Goal: Task Accomplishment & Management: Complete application form

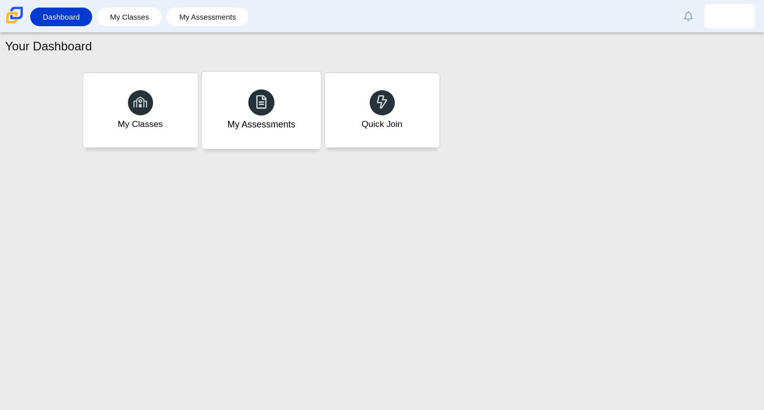
click at [235, 129] on div "My Assessments" at bounding box center [261, 124] width 68 height 13
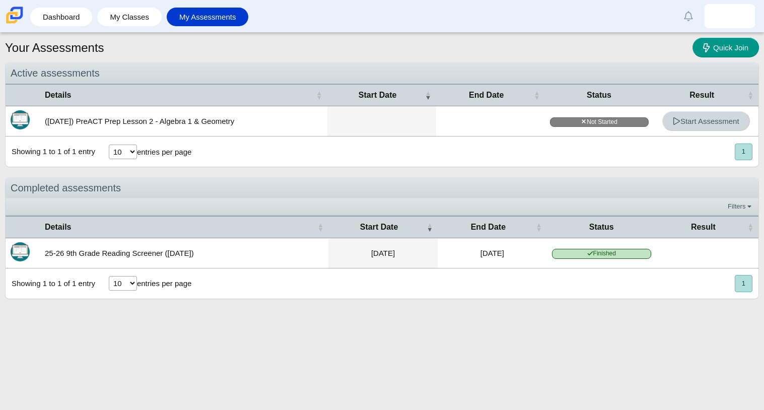
click at [715, 125] on span "Start Assessment" at bounding box center [706, 121] width 67 height 9
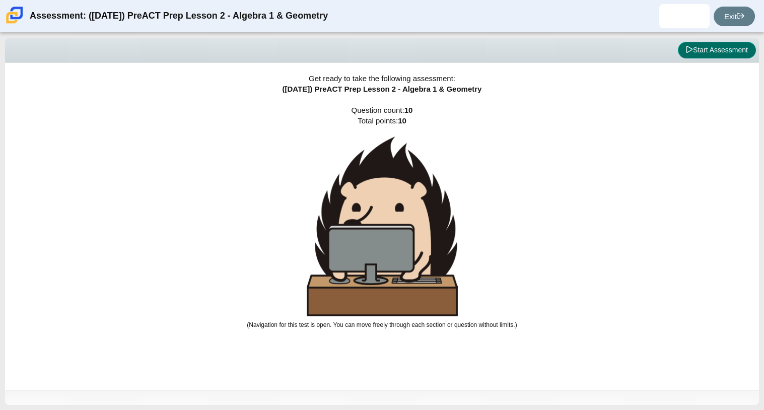
click at [707, 44] on button "Start Assessment" at bounding box center [717, 50] width 78 height 17
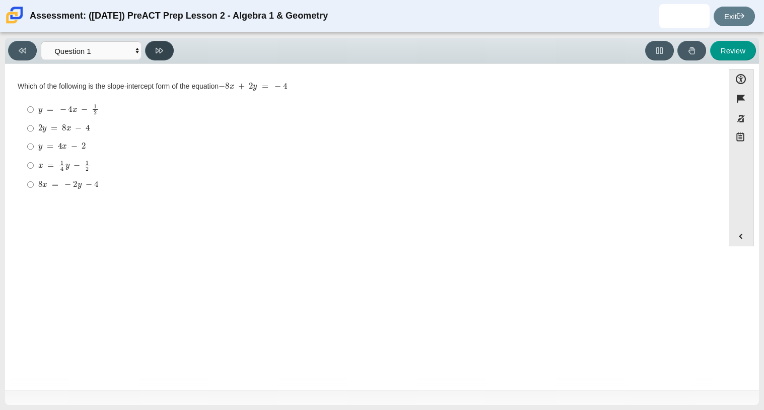
click at [156, 56] on button at bounding box center [159, 51] width 29 height 20
select select "ed62e223-81bd-4cbf-ab48-ab975844bd1f"
click at [23, 163] on label "1 2 1 half" at bounding box center [365, 168] width 690 height 20
click at [27, 163] on input "1 2 1 half" at bounding box center [30, 168] width 7 height 20
radio input "true"
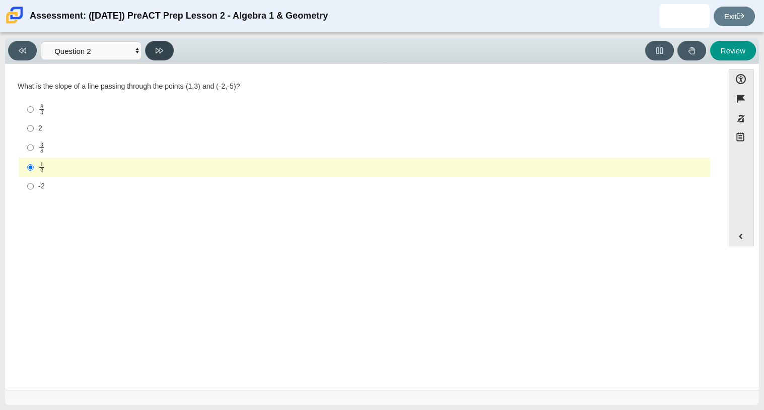
click at [166, 49] on button at bounding box center [159, 51] width 29 height 20
select select "97f4f5fa-a52e-4fed-af51-565bfcdf47cb"
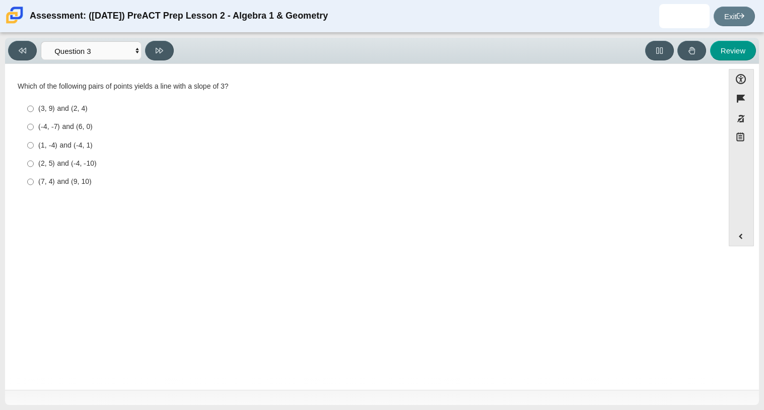
click at [69, 126] on div "(-4, -7) and (6, 0)" at bounding box center [372, 127] width 668 height 10
click at [34, 126] on input "(-4, -7) and (6, 0) (-4, -7) and (6, 0)" at bounding box center [30, 127] width 7 height 18
radio input "true"
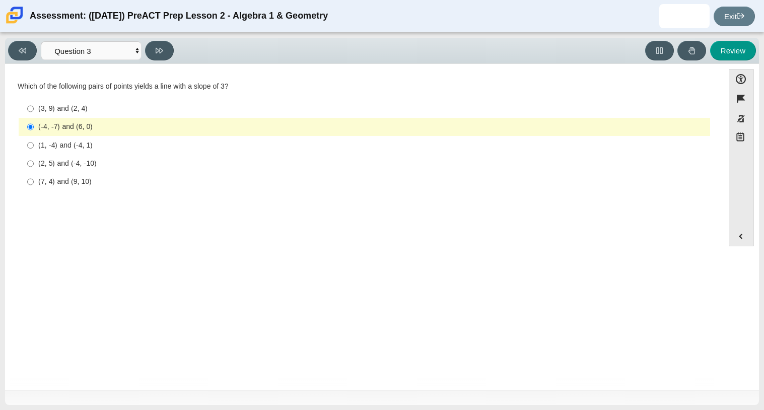
click at [66, 153] on label "(1, -4) and (-4, 1) (1, -4) and (-4, 1)" at bounding box center [365, 145] width 690 height 18
click at [34, 153] on input "(1, -4) and (-4, 1) (1, -4) and (-4, 1)" at bounding box center [30, 145] width 7 height 18
radio input "true"
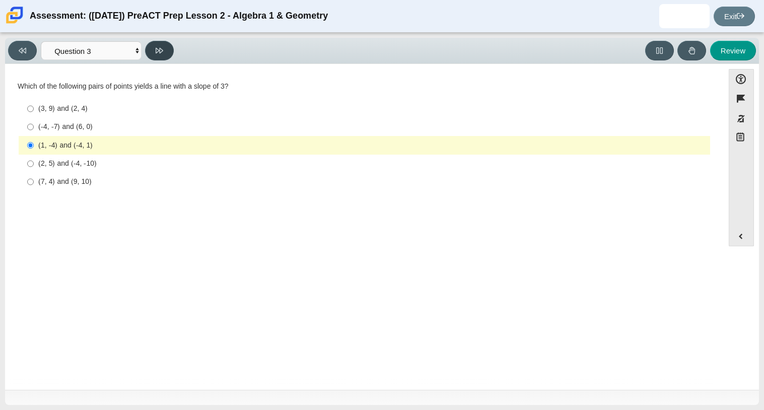
click at [169, 57] on button at bounding box center [159, 51] width 29 height 20
select select "89427bb7-e313-4f00-988f-8b8255897029"
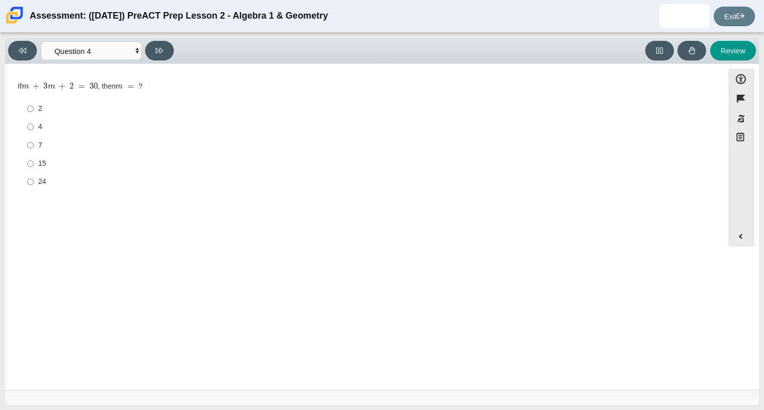
click at [44, 138] on label "7 7" at bounding box center [365, 145] width 690 height 18
click at [34, 138] on input "7 7" at bounding box center [30, 145] width 7 height 18
radio input "true"
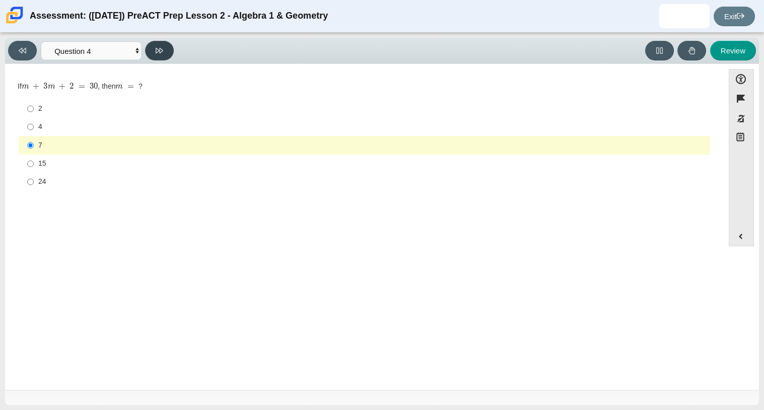
click at [159, 55] on button at bounding box center [159, 51] width 29 height 20
select select "489dcffd-4e6a-49cf-a9d6-ad1d4a911a4e"
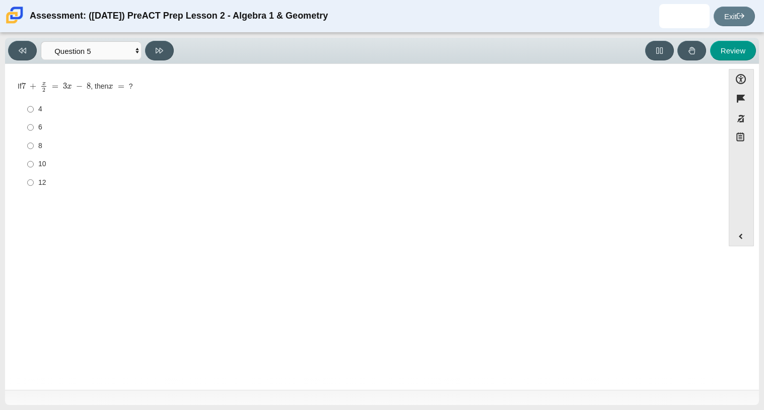
click at [42, 132] on div "6" at bounding box center [372, 127] width 668 height 10
click at [34, 132] on input "6 6" at bounding box center [30, 127] width 7 height 18
radio input "true"
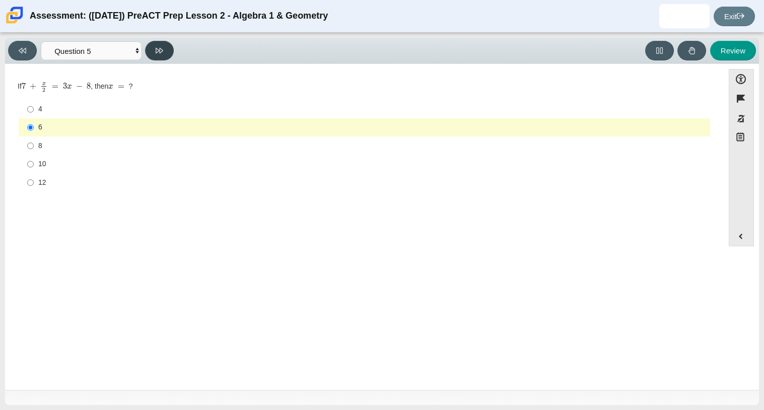
click at [165, 50] on button at bounding box center [159, 51] width 29 height 20
select select "210571de-36a6-4d8e-a361-ceff8ef801dc"
